Goal: Information Seeking & Learning: Learn about a topic

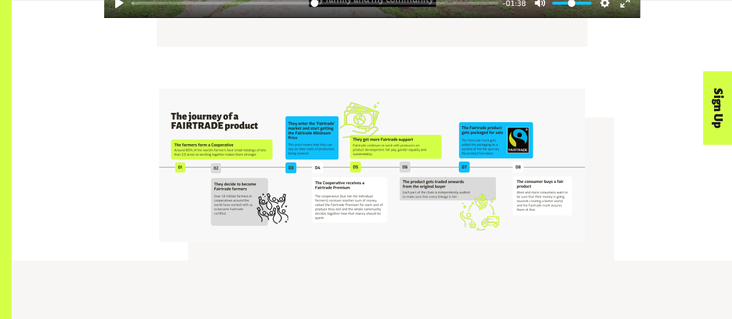
scroll to position [2095, 0]
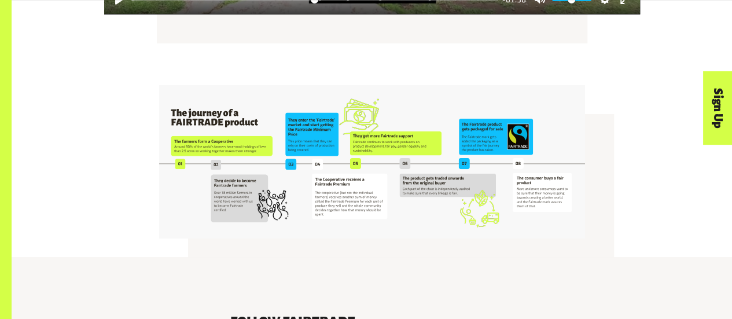
click at [295, 153] on img at bounding box center [372, 161] width 426 height 153
click at [267, 131] on img at bounding box center [372, 161] width 426 height 153
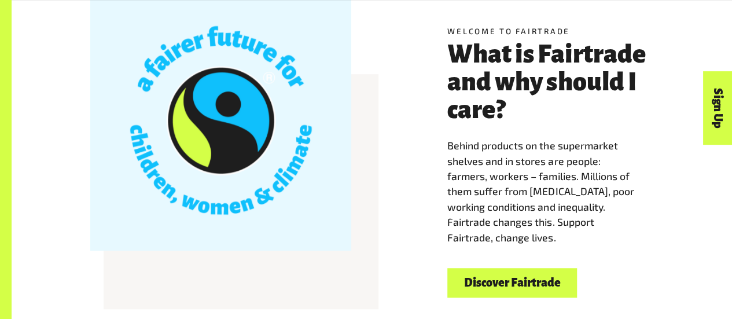
scroll to position [333, 0]
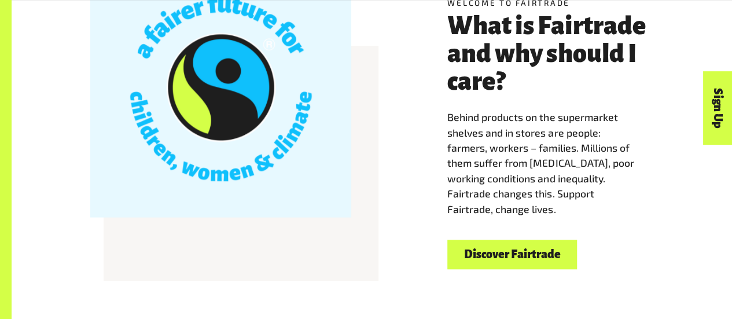
click at [502, 253] on link "Discover Fairtrade" at bounding box center [512, 255] width 130 height 30
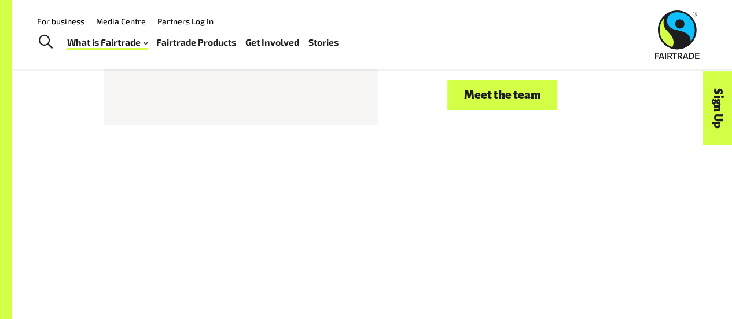
scroll to position [2094, 0]
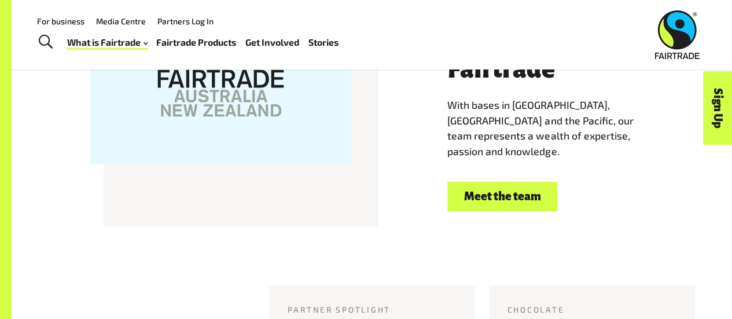
click at [502, 186] on link "Meet the team" at bounding box center [502, 197] width 110 height 30
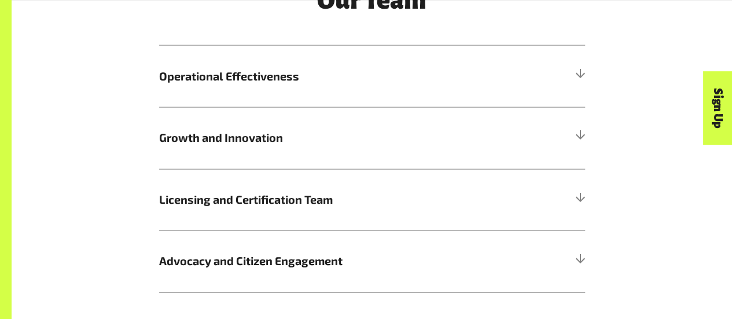
scroll to position [1330, 0]
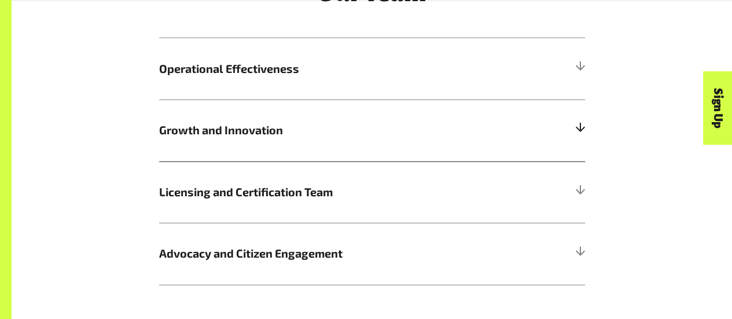
click at [577, 135] on div at bounding box center [580, 130] width 10 height 10
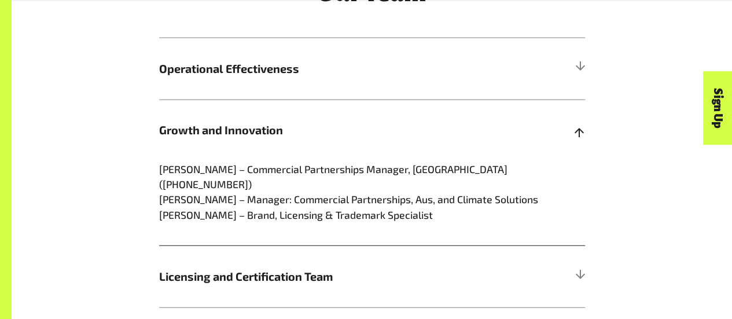
click at [577, 135] on div at bounding box center [580, 130] width 10 height 10
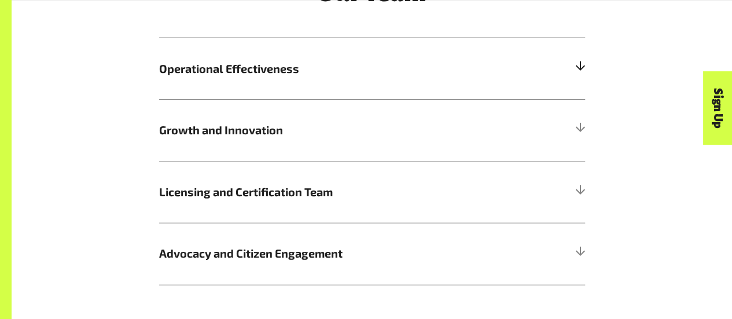
click at [579, 74] on div at bounding box center [580, 69] width 10 height 10
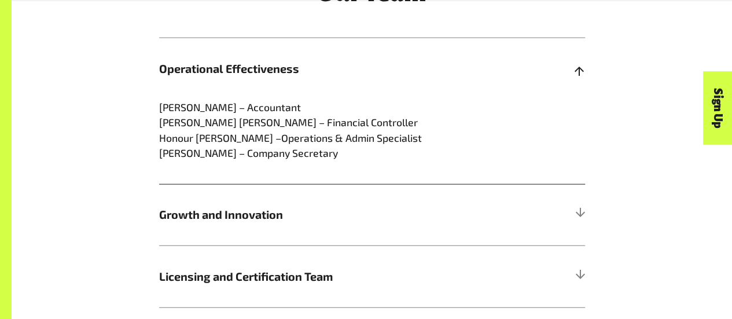
click at [579, 74] on div at bounding box center [580, 69] width 10 height 10
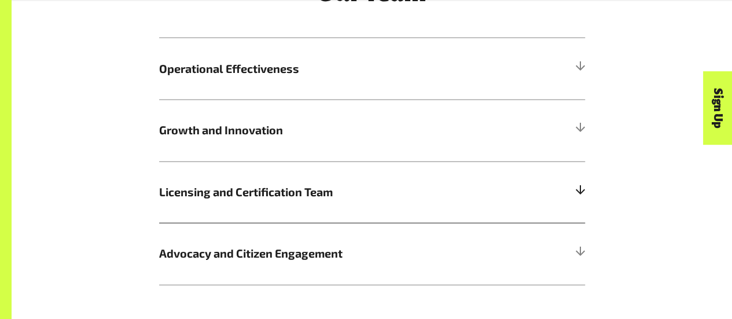
click at [579, 197] on div at bounding box center [580, 192] width 10 height 10
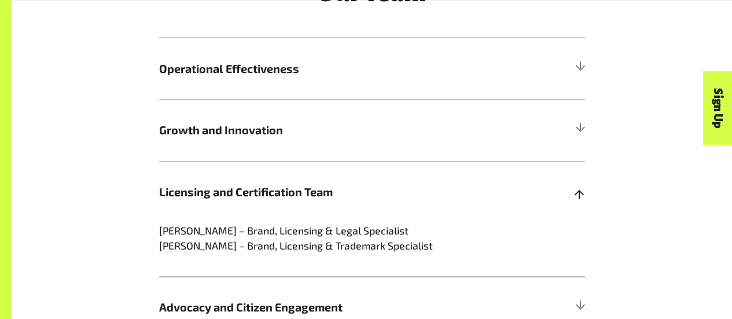
click at [579, 197] on div at bounding box center [580, 192] width 10 height 10
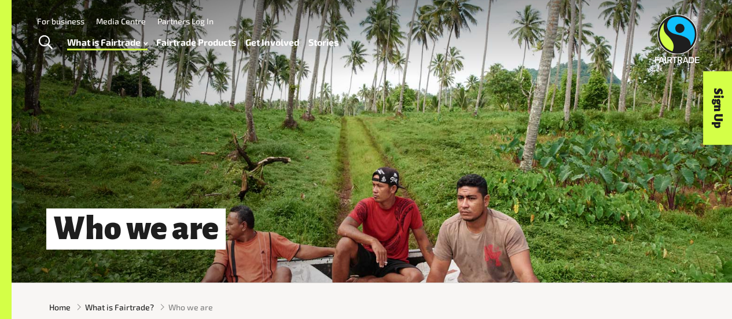
scroll to position [0, 0]
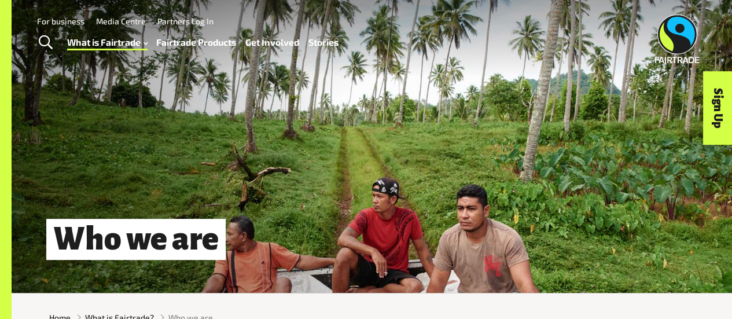
click at [215, 46] on link "Fairtrade Products" at bounding box center [196, 42] width 80 height 16
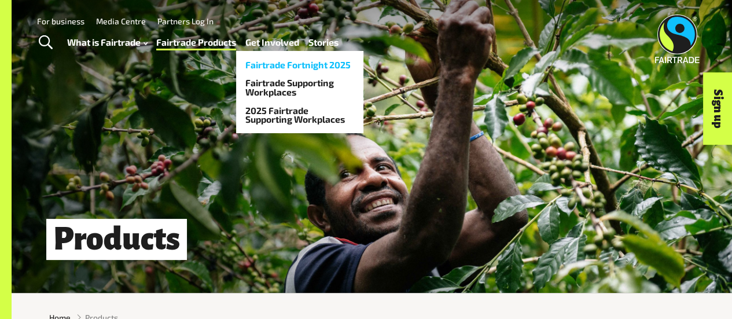
click at [276, 60] on link "Fairtrade Fortnight 2025" at bounding box center [299, 65] width 127 height 19
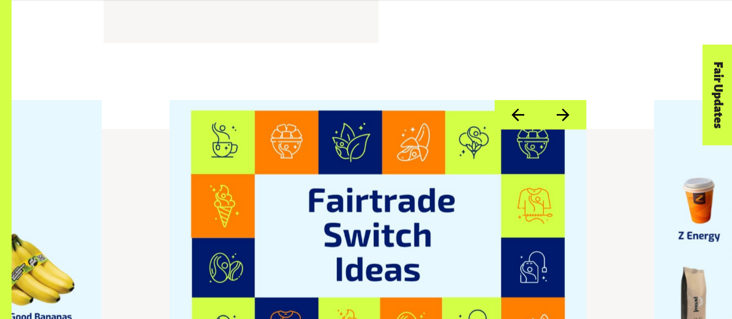
scroll to position [1278, 0]
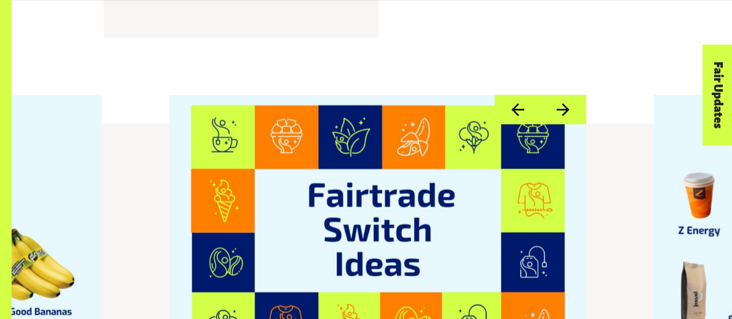
click at [565, 95] on button "Next" at bounding box center [563, 110] width 46 height 30
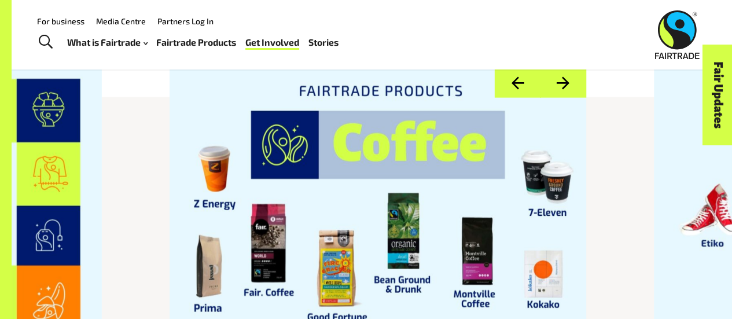
scroll to position [1298, 0]
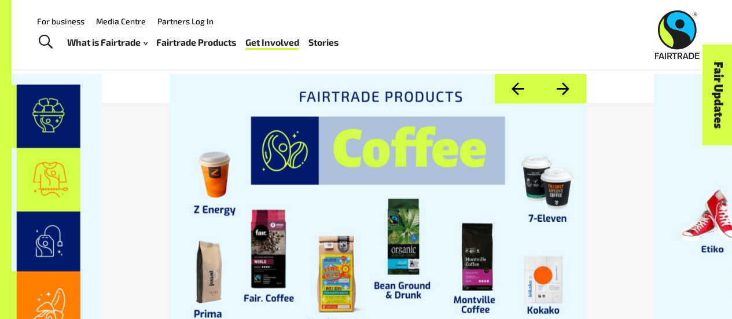
click at [571, 74] on button "Next" at bounding box center [563, 89] width 46 height 30
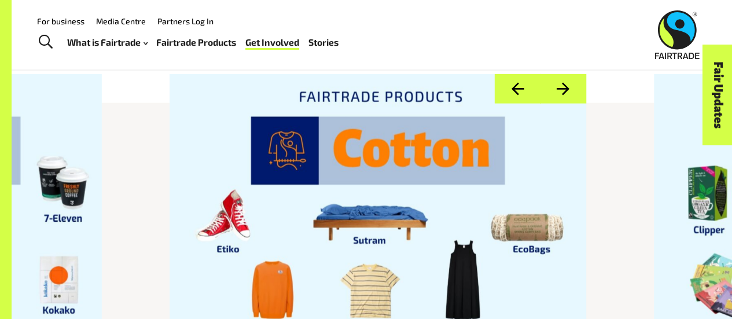
click at [571, 74] on button "Next" at bounding box center [563, 89] width 46 height 30
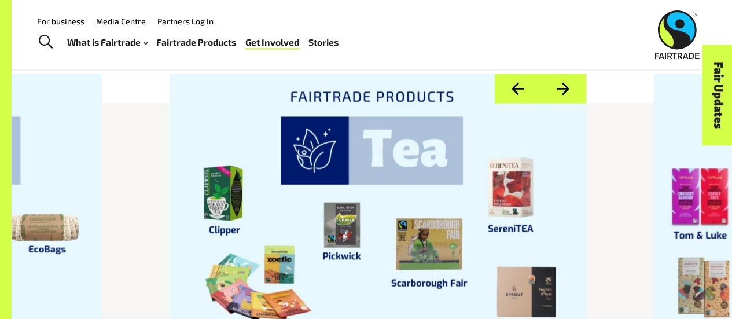
click at [571, 74] on button "Next" at bounding box center [563, 89] width 46 height 30
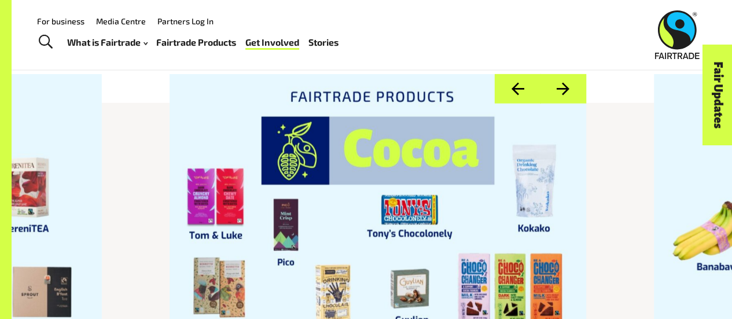
click at [570, 74] on button "Next" at bounding box center [563, 89] width 46 height 30
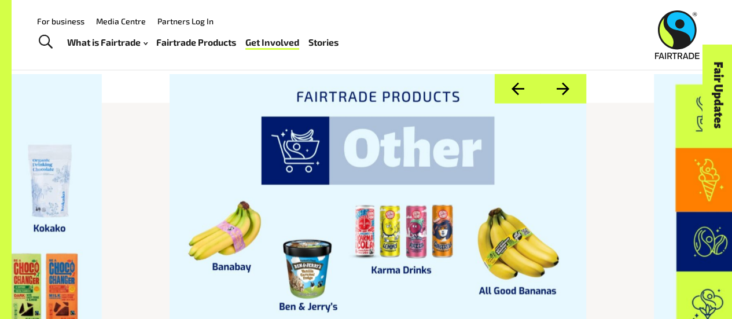
click at [570, 74] on button "Next" at bounding box center [563, 89] width 46 height 30
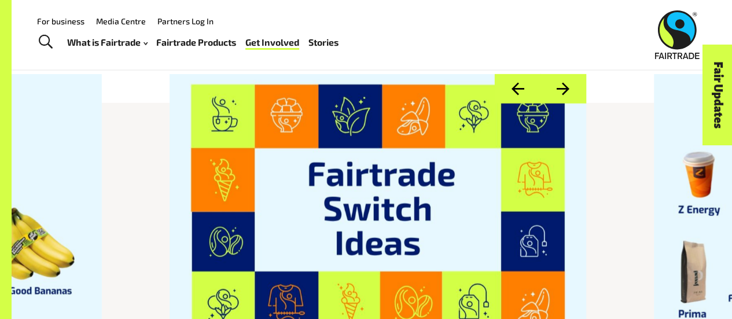
click at [570, 74] on button "Next" at bounding box center [563, 89] width 46 height 30
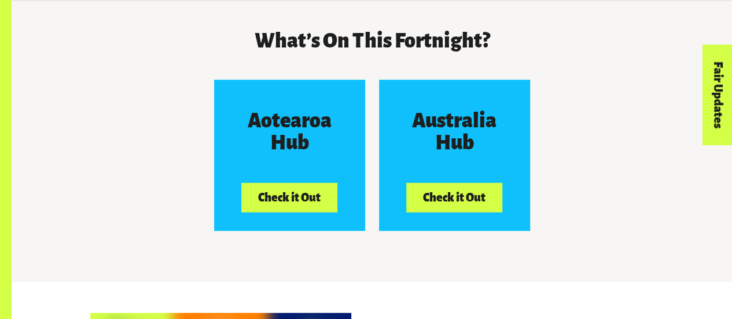
scroll to position [1741, 0]
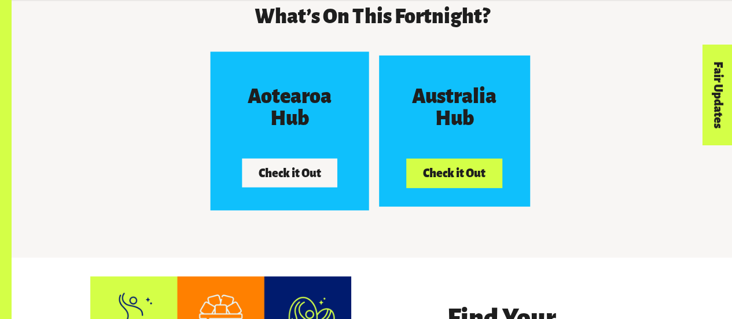
click at [287, 161] on button "Check it Out" at bounding box center [289, 173] width 95 height 29
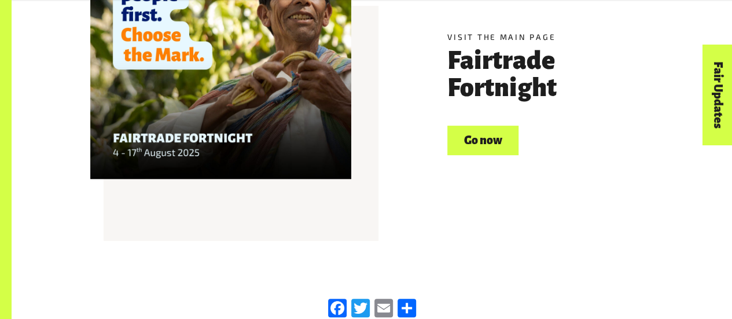
scroll to position [2436, 0]
